Goal: Complete application form

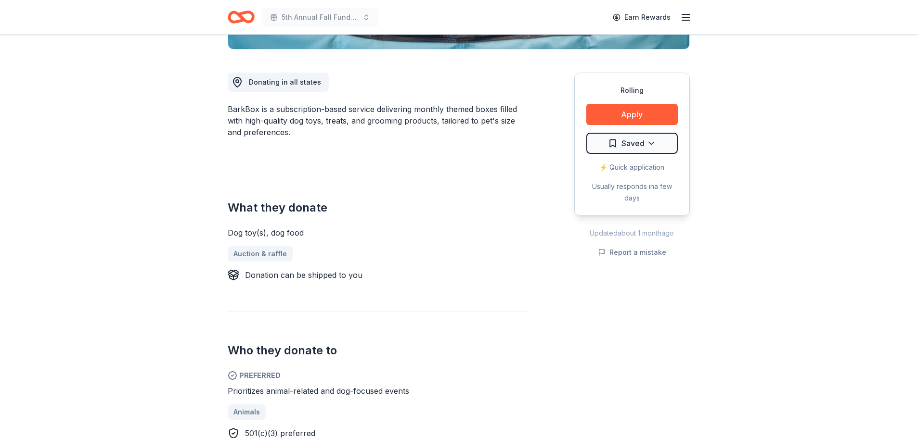
scroll to position [241, 0]
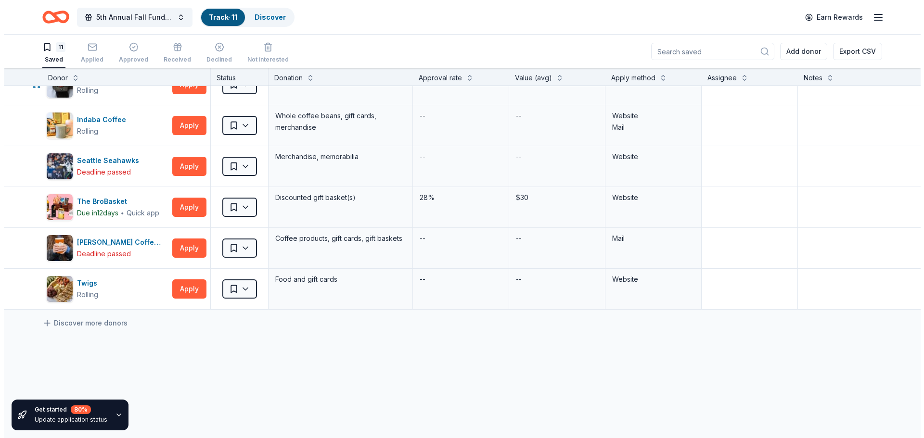
scroll to position [241, 0]
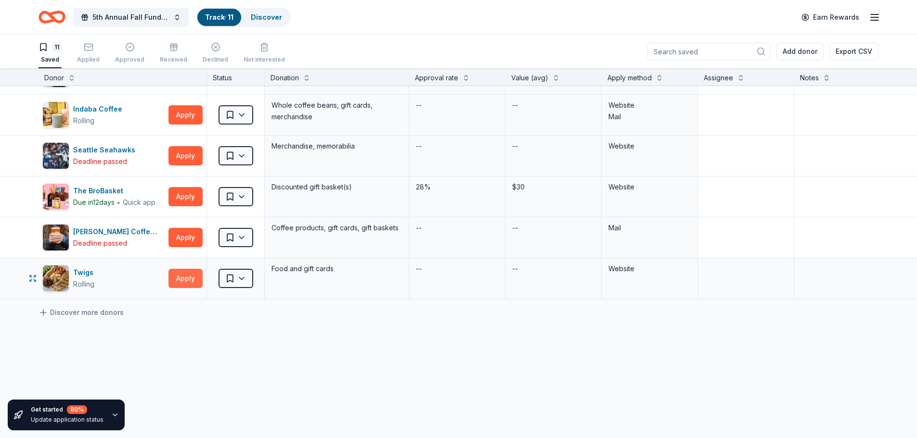
click at [188, 280] on button "Apply" at bounding box center [185, 278] width 34 height 19
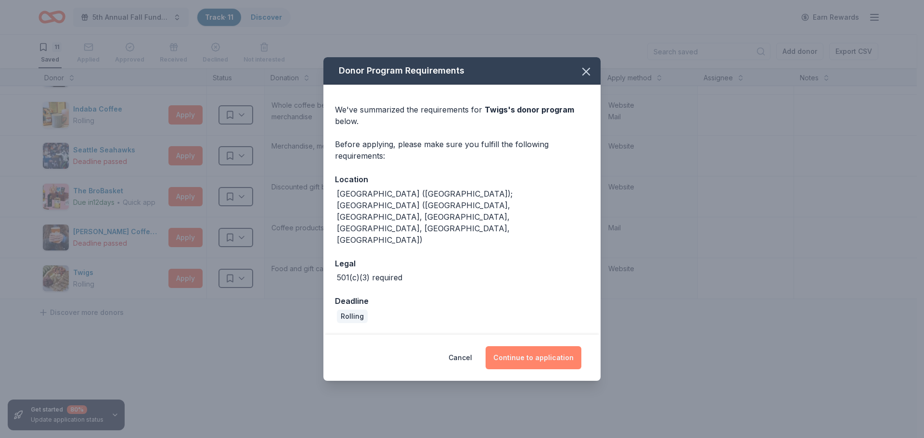
click at [552, 346] on button "Continue to application" at bounding box center [533, 357] width 96 height 23
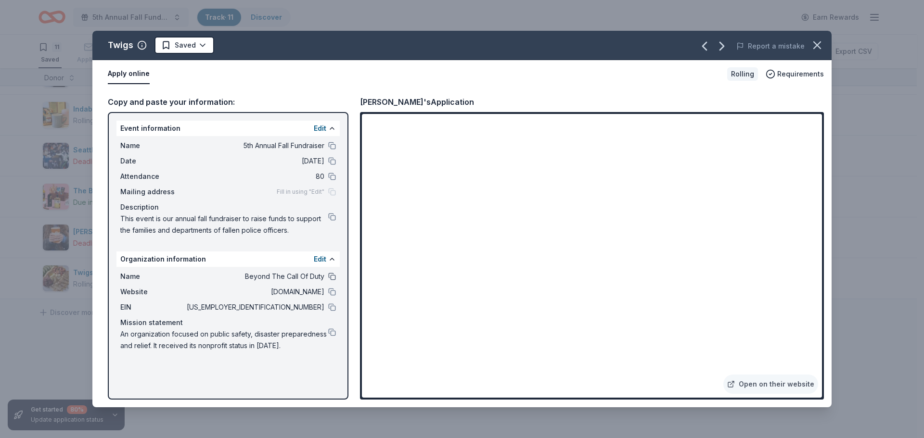
click at [332, 273] on button at bounding box center [332, 277] width 8 height 8
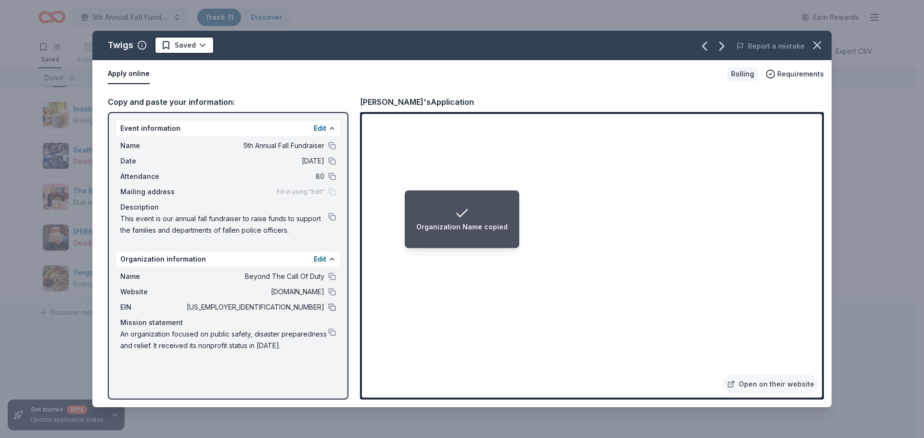
click at [331, 306] on button at bounding box center [332, 308] width 8 height 8
